Goal: Information Seeking & Learning: Learn about a topic

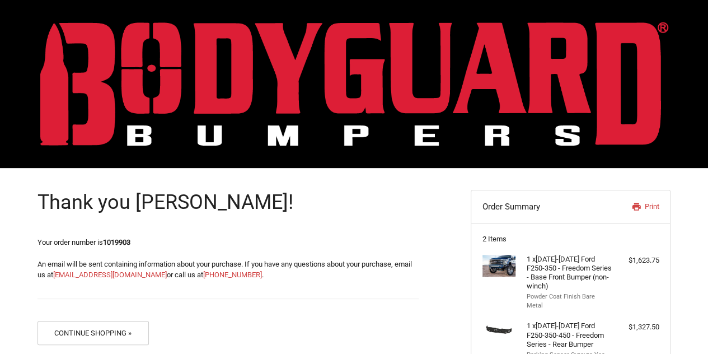
click at [117, 46] on img at bounding box center [354, 84] width 628 height 124
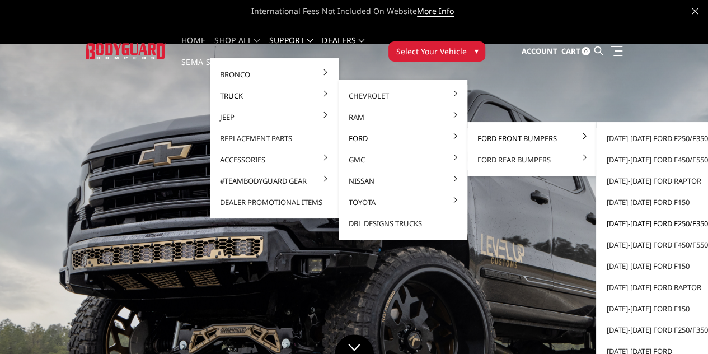
click at [606, 224] on link "[DATE]-[DATE] Ford F250/F350" at bounding box center [660, 223] width 120 height 21
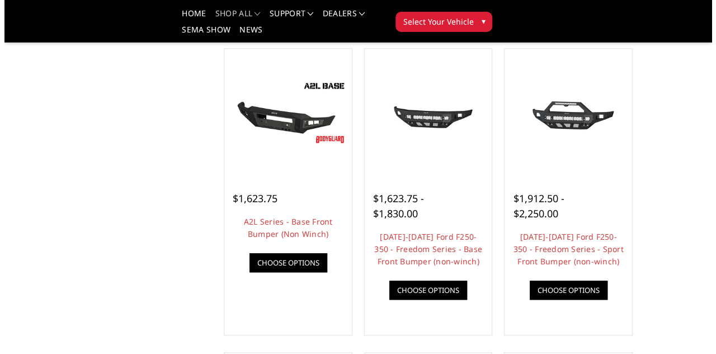
scroll to position [393, 0]
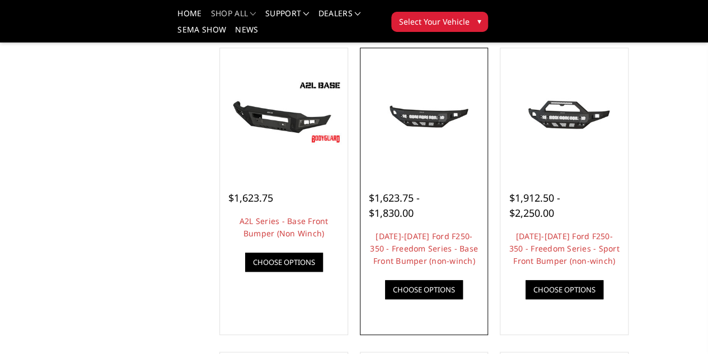
click at [0, 0] on link "Quick view" at bounding box center [0, 0] width 0 height 0
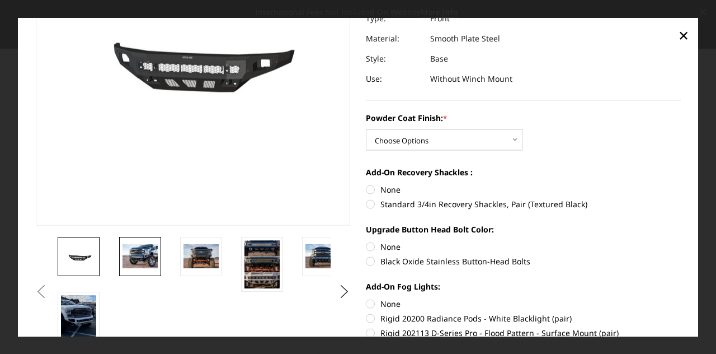
click at [134, 252] on img at bounding box center [140, 255] width 35 height 23
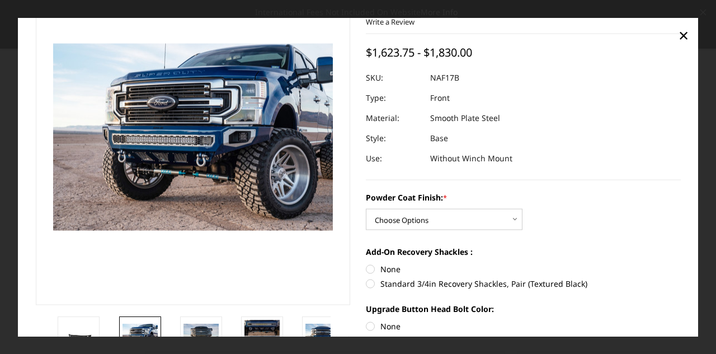
scroll to position [38, 0]
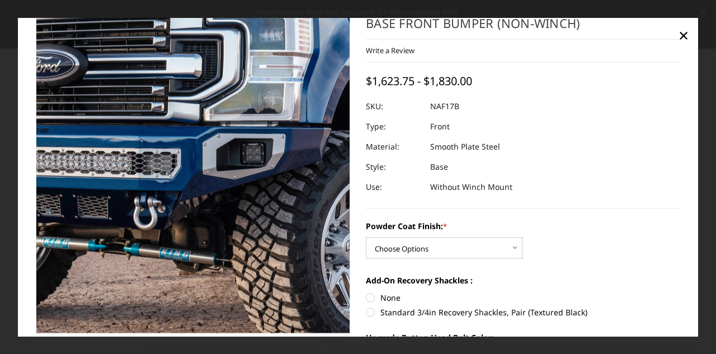
click at [242, 194] on img at bounding box center [125, 153] width 716 height 478
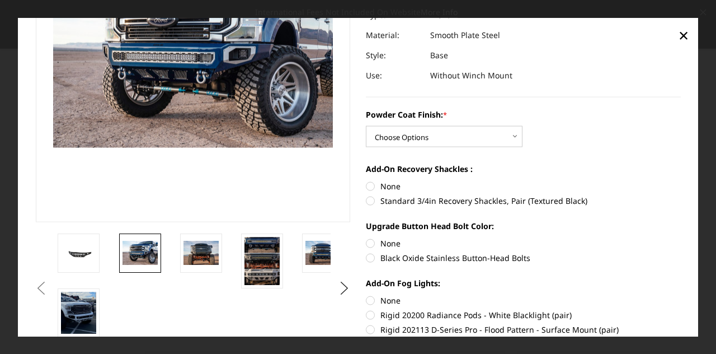
scroll to position [154, 0]
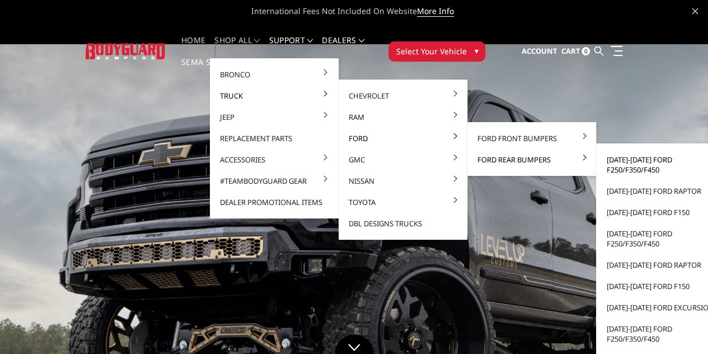
click at [620, 166] on link "[DATE]-[DATE] Ford F250/F350/F450" at bounding box center [660, 164] width 120 height 31
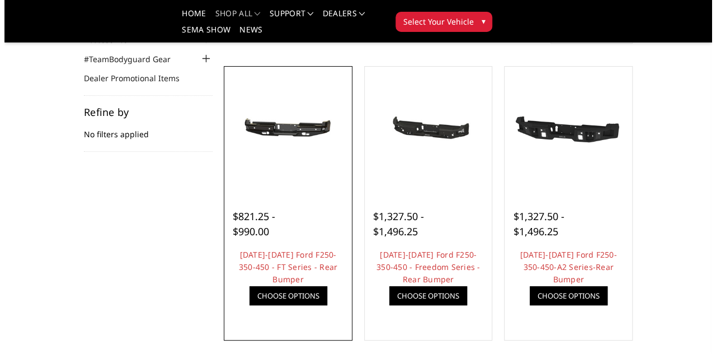
scroll to position [132, 0]
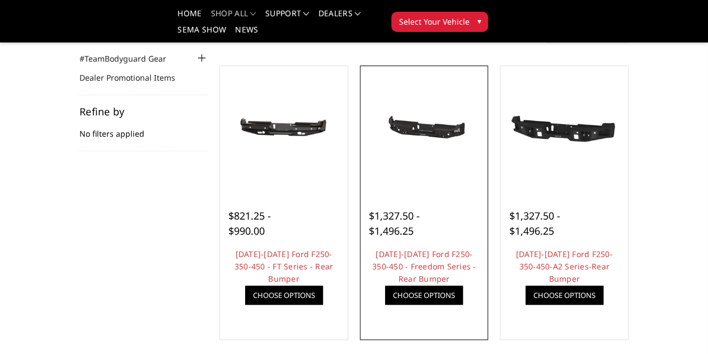
click at [0, 0] on link "Quick view" at bounding box center [0, 0] width 0 height 0
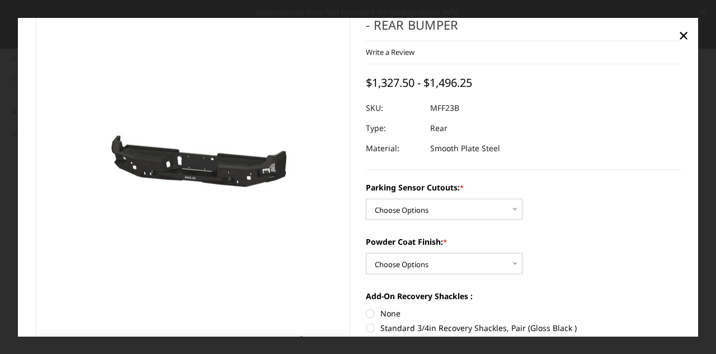
scroll to position [37, 0]
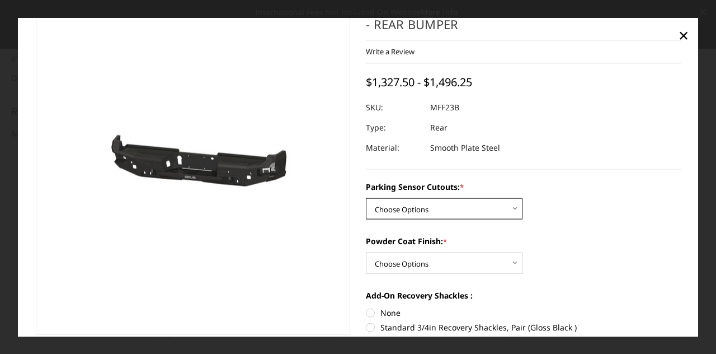
click at [380, 208] on select "Choose Options No - Without Parking Sensor Cutouts Yes - With Parking Sensor Cu…" at bounding box center [444, 208] width 157 height 21
click at [354, 205] on section "Previous" at bounding box center [193, 191] width 331 height 386
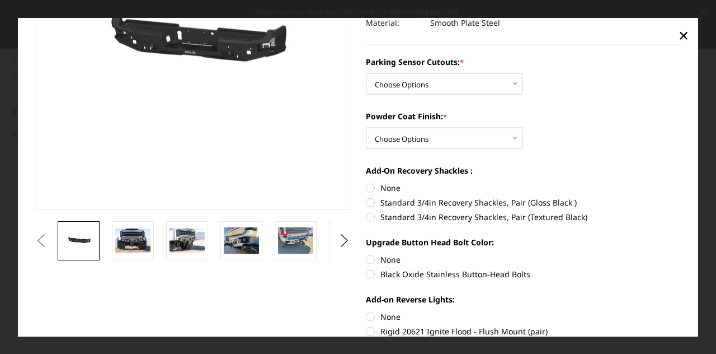
scroll to position [162, 0]
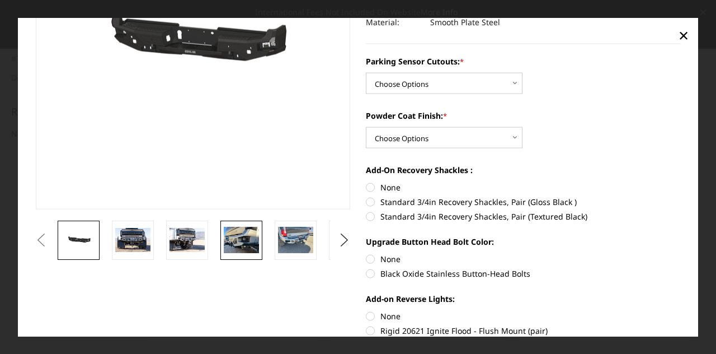
click at [234, 243] on img at bounding box center [241, 239] width 35 height 26
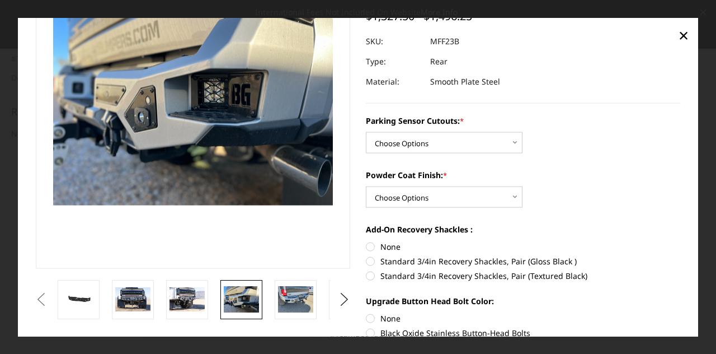
scroll to position [104, 0]
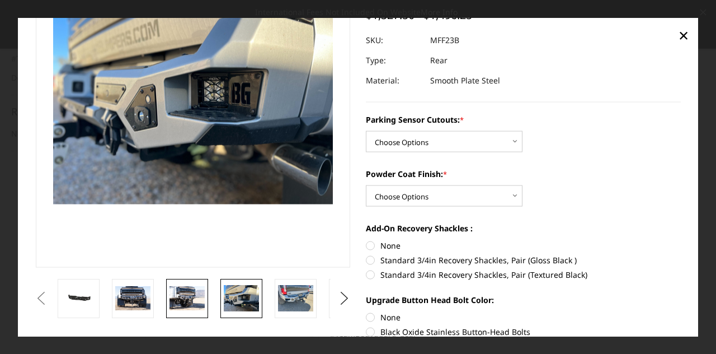
click at [178, 290] on img at bounding box center [187, 297] width 35 height 23
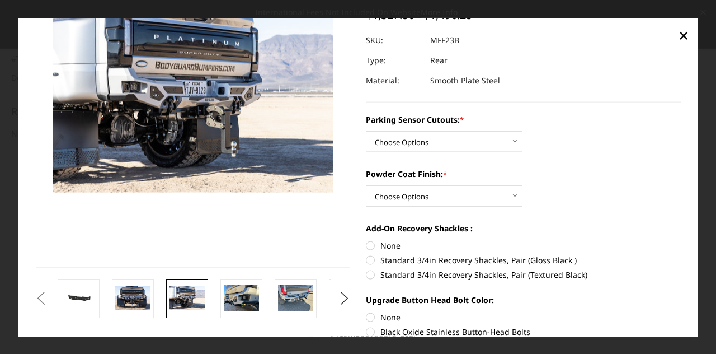
scroll to position [116, 0]
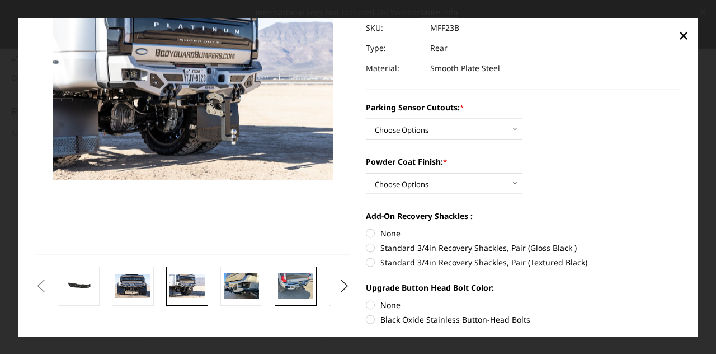
click at [299, 283] on img at bounding box center [295, 285] width 35 height 26
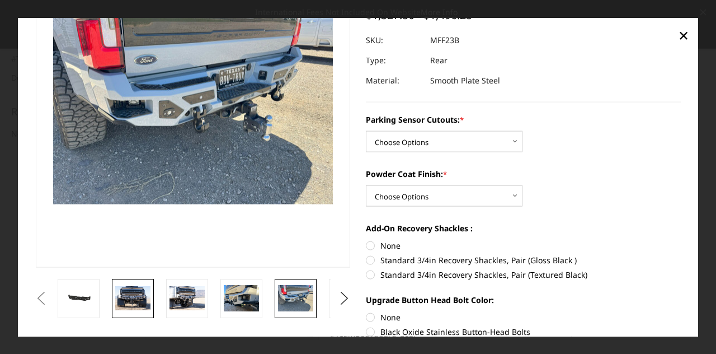
click at [135, 299] on img at bounding box center [132, 297] width 35 height 23
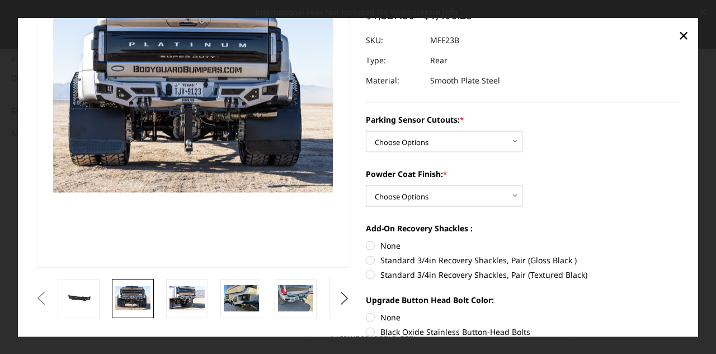
scroll to position [116, 0]
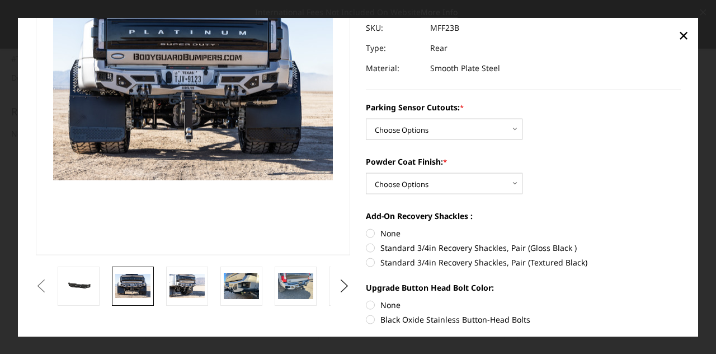
click at [161, 297] on li at bounding box center [137, 285] width 54 height 39
click at [187, 288] on img at bounding box center [187, 285] width 35 height 23
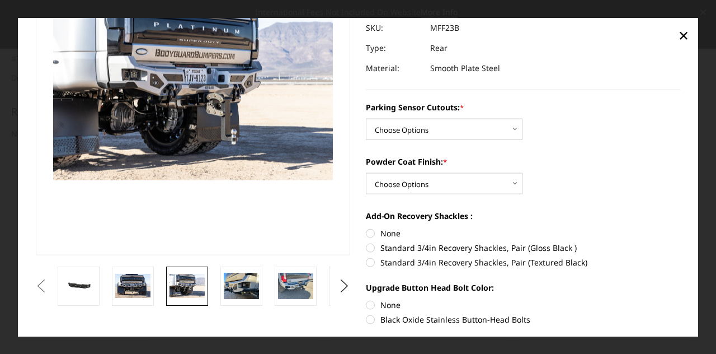
click at [187, 288] on img at bounding box center [187, 285] width 35 height 23
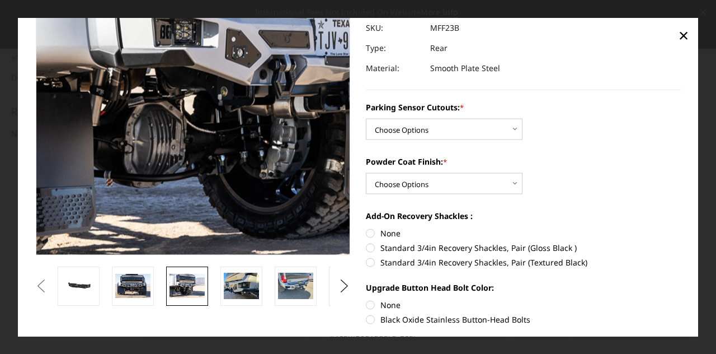
click at [81, 145] on img at bounding box center [335, 63] width 716 height 478
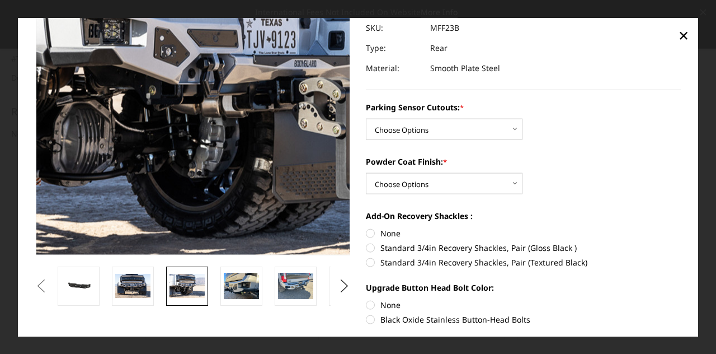
click at [135, 147] on img at bounding box center [263, 62] width 716 height 478
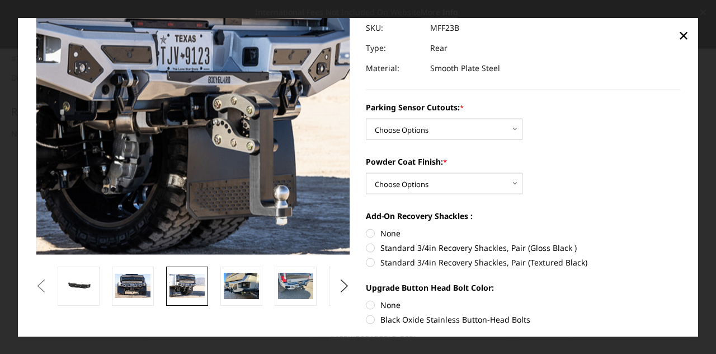
click at [201, 109] on img at bounding box center [177, 78] width 716 height 478
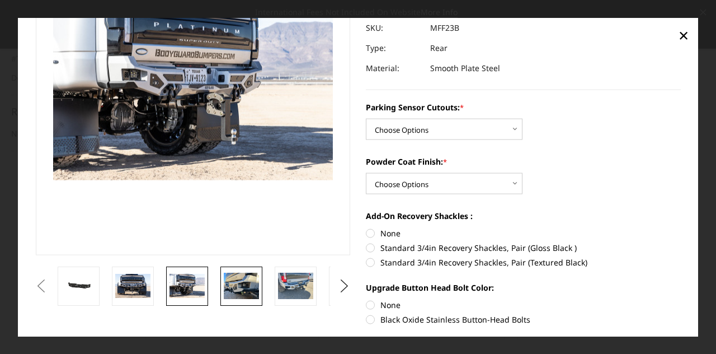
click at [234, 279] on img at bounding box center [241, 285] width 35 height 26
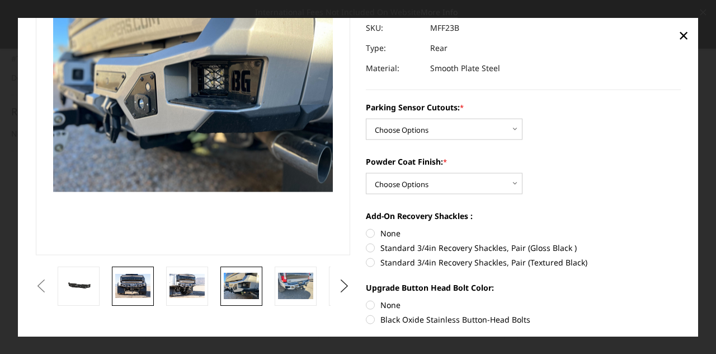
click at [140, 290] on img at bounding box center [132, 285] width 35 height 23
